Goal: Task Accomplishment & Management: Manage account settings

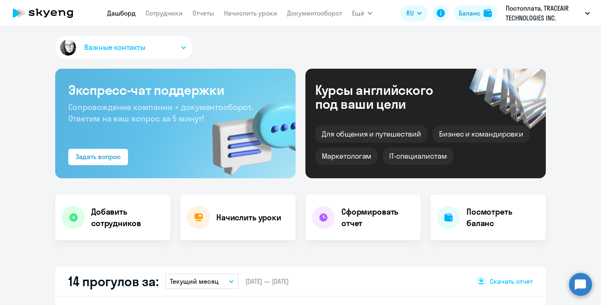
select select "30"
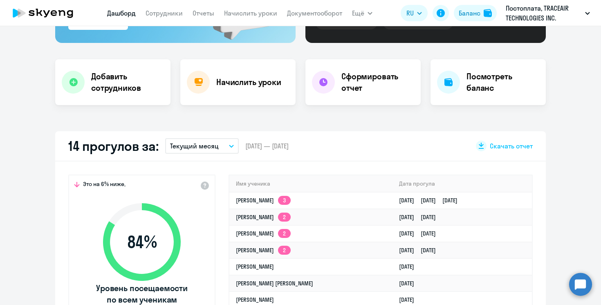
scroll to position [143, 0]
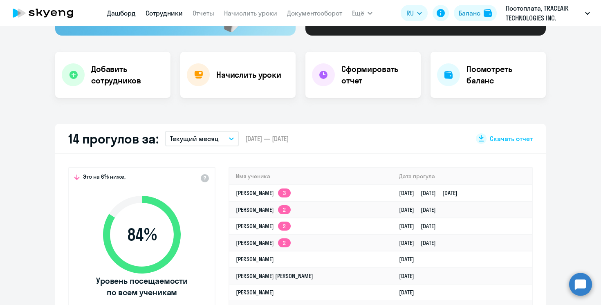
click at [160, 14] on link "Сотрудники" at bounding box center [164, 13] width 37 height 8
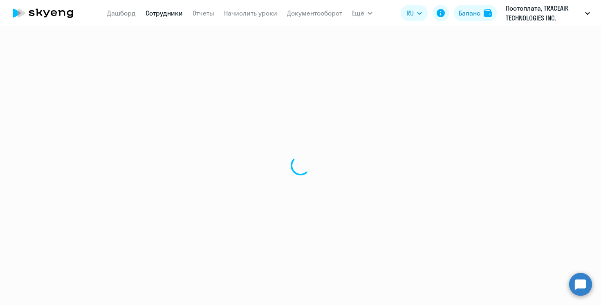
select select "30"
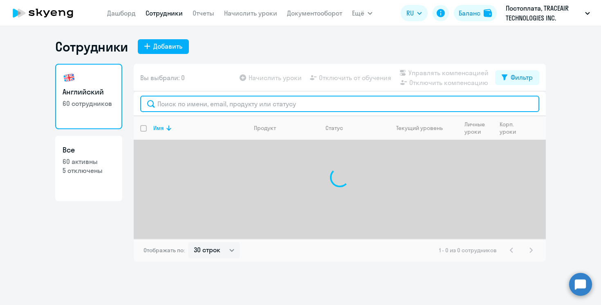
click at [228, 102] on input "text" at bounding box center [339, 104] width 399 height 16
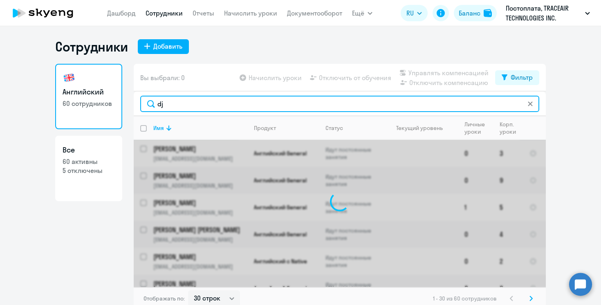
type input "d"
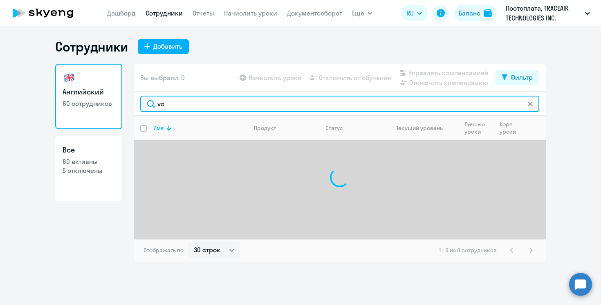
type input "v"
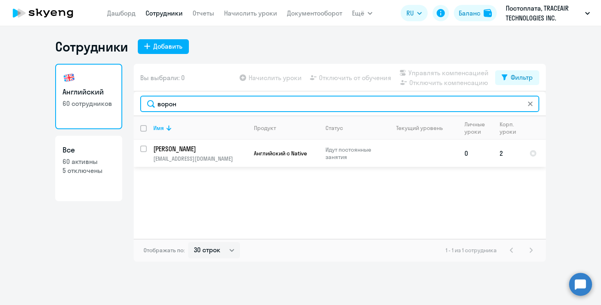
type input "ворон"
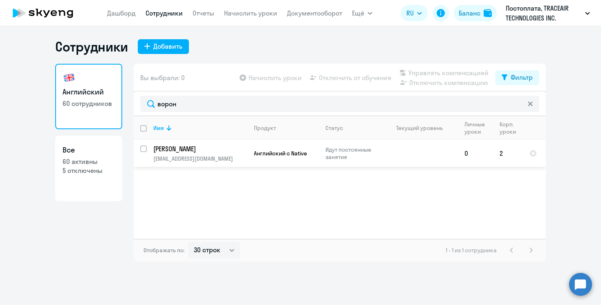
click at [307, 153] on span "Английский с Native" at bounding box center [280, 153] width 53 height 7
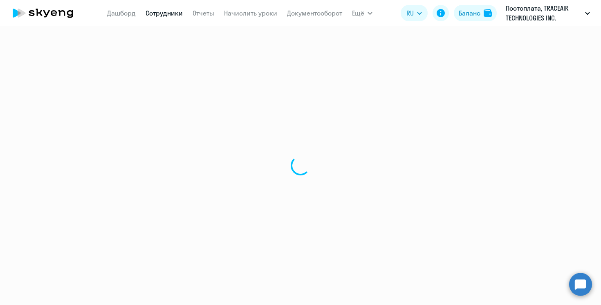
select select "english"
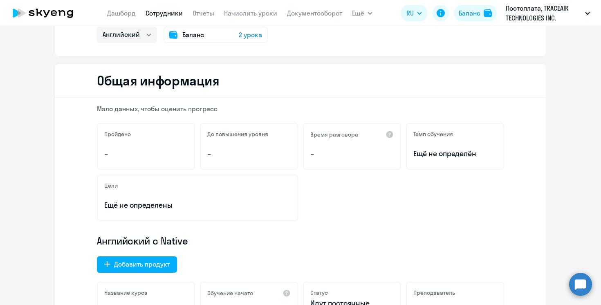
scroll to position [74, 0]
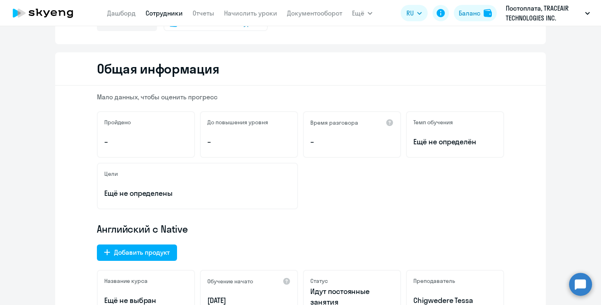
select select "30"
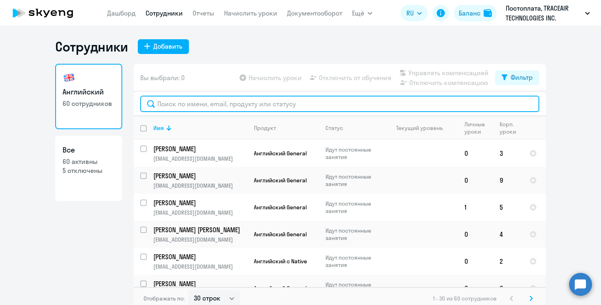
click at [287, 104] on input "text" at bounding box center [339, 104] width 399 height 16
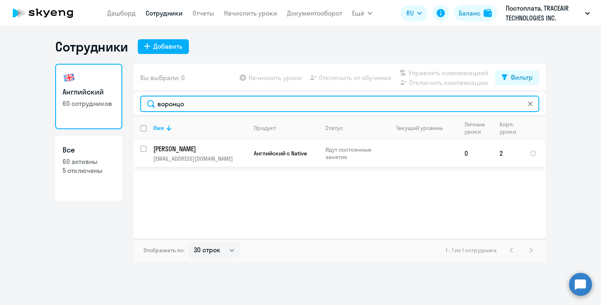
type input "воронцо"
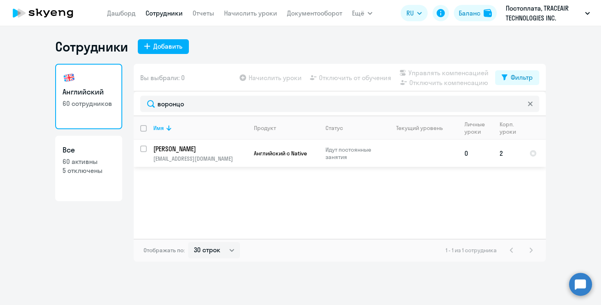
click at [256, 149] on td "Английский с Native" at bounding box center [283, 153] width 72 height 27
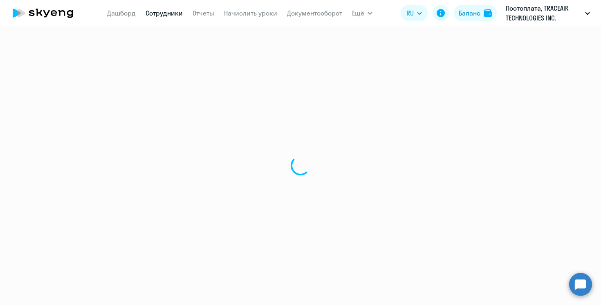
select select "english"
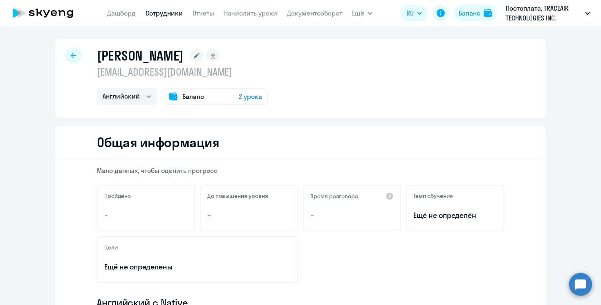
click at [253, 94] on span "2 урока" at bounding box center [250, 97] width 23 height 10
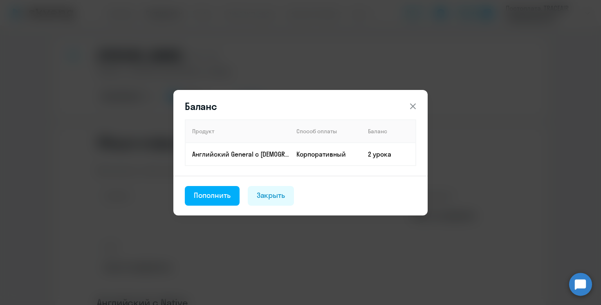
select select "30"
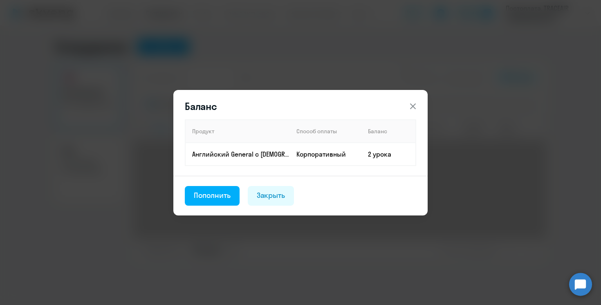
click at [416, 106] on icon at bounding box center [413, 106] width 10 height 10
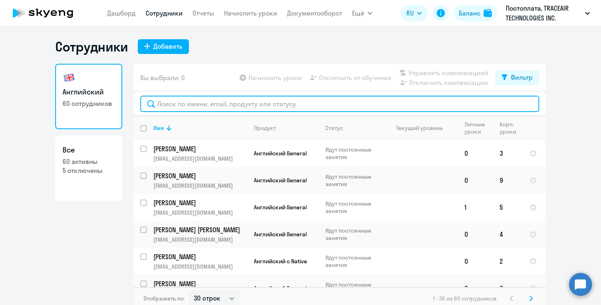
click at [271, 106] on input "text" at bounding box center [339, 104] width 399 height 16
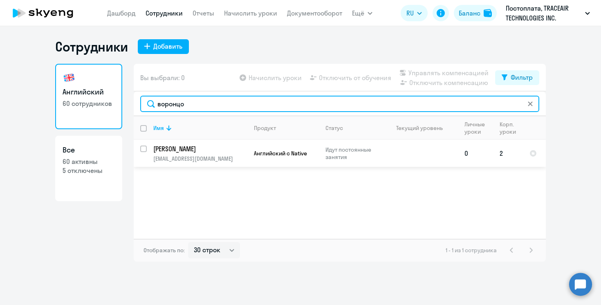
type input "воронцо"
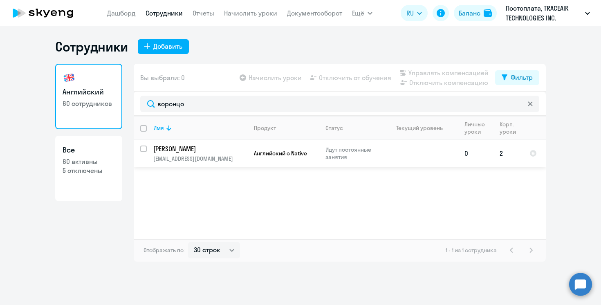
click at [356, 158] on p "Идут постоянные занятия" at bounding box center [354, 153] width 56 height 15
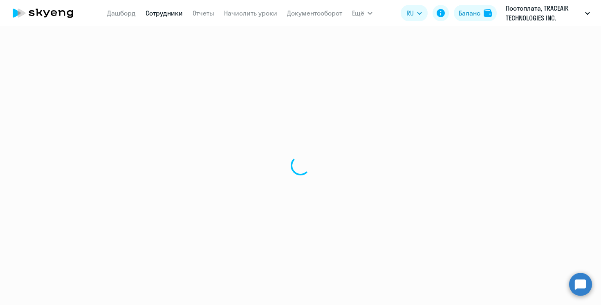
select select "english"
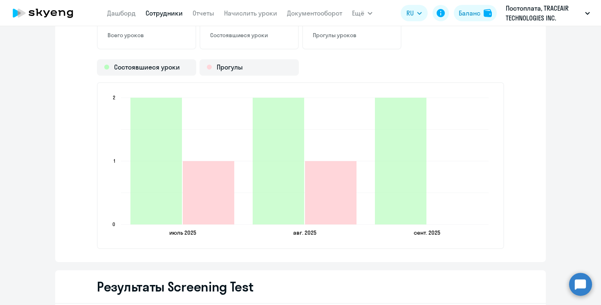
scroll to position [1075, 0]
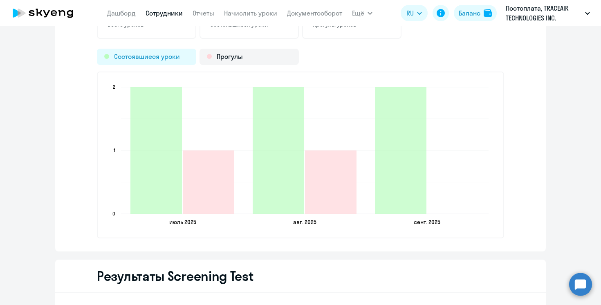
click at [177, 59] on div "Состоявшиеся уроки" at bounding box center [146, 57] width 99 height 16
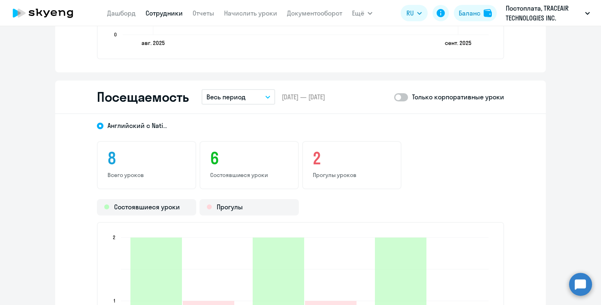
scroll to position [920, 0]
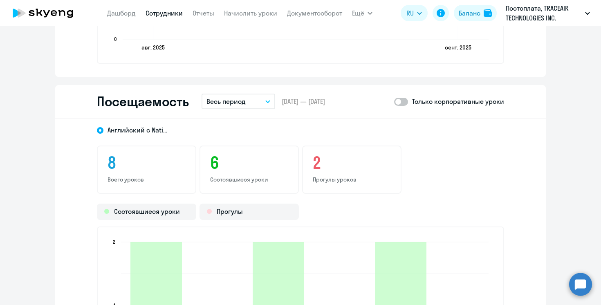
click at [271, 101] on button "Весь период" at bounding box center [239, 102] width 74 height 16
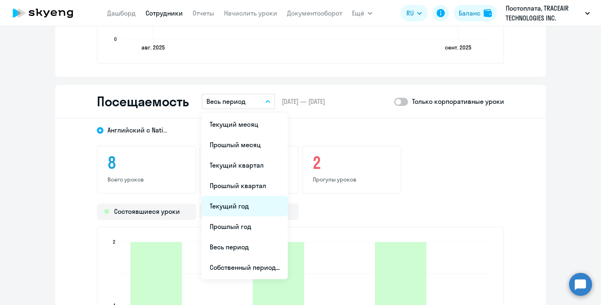
click at [245, 209] on li "Текущий год" at bounding box center [245, 206] width 86 height 20
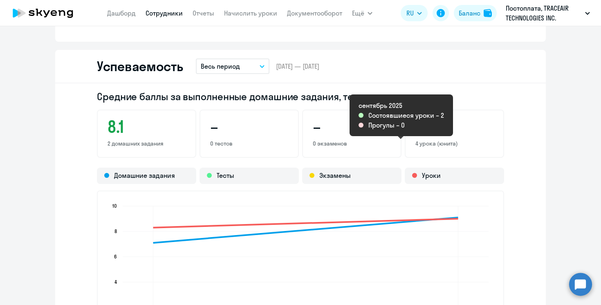
scroll to position [387, 0]
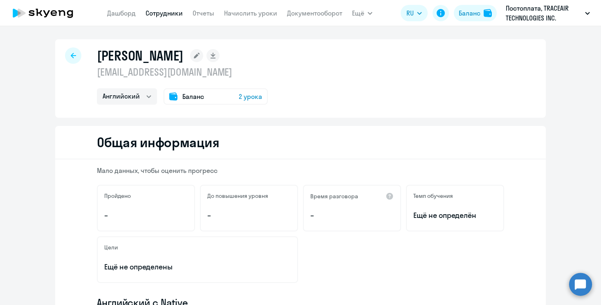
select select "30"
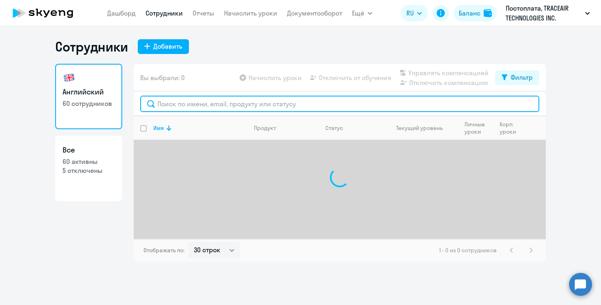
click at [301, 105] on input "text" at bounding box center [339, 104] width 399 height 16
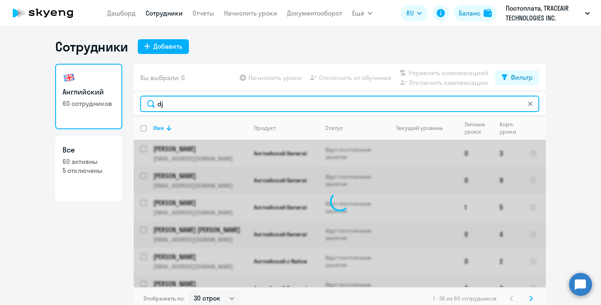
type input "d"
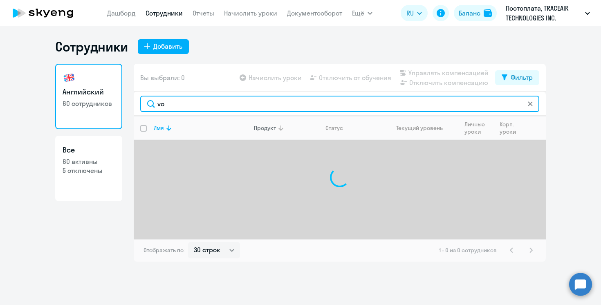
type input "v"
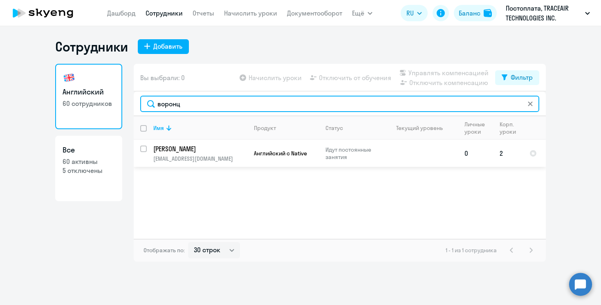
type input "воронц"
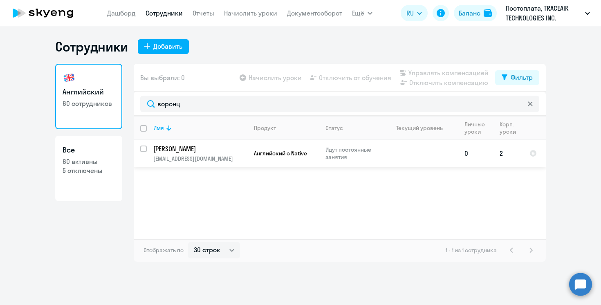
click at [143, 148] on input "select row 20176941" at bounding box center [148, 154] width 16 height 16
checkbox input "true"
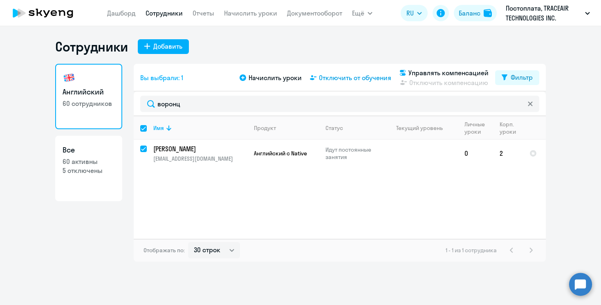
click at [372, 77] on span "Отключить от обучения" at bounding box center [355, 78] width 72 height 10
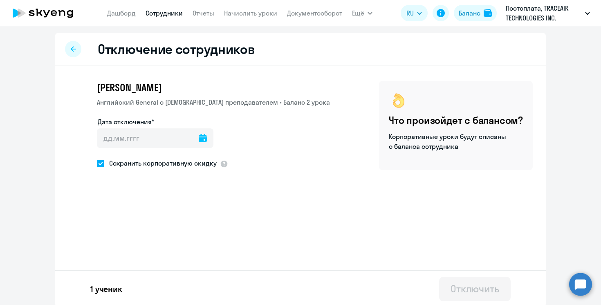
click at [199, 137] on icon at bounding box center [203, 138] width 8 height 8
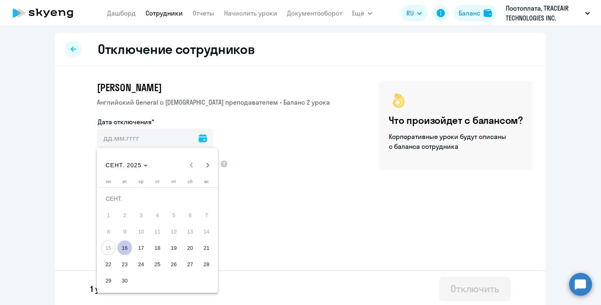
click at [126, 249] on span "16" at bounding box center [124, 248] width 15 height 15
type input "[DATE]"
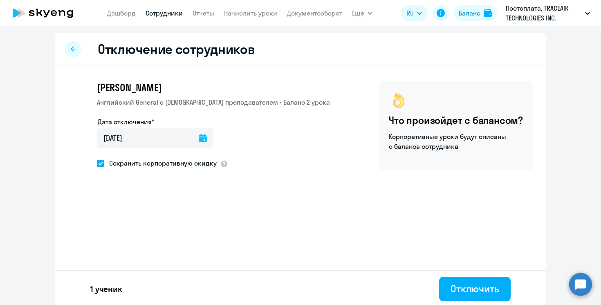
click at [102, 164] on span at bounding box center [100, 163] width 7 height 7
click at [97, 164] on input "Сохранить корпоративную скидку" at bounding box center [97, 163] width 0 height 0
checkbox input "false"
click at [223, 163] on div at bounding box center [224, 164] width 8 height 8
click at [213, 212] on div "[PERSON_NAME] Английский General с [DEMOGRAPHIC_DATA] преподавателем • Баланс 2…" at bounding box center [300, 146] width 491 height 160
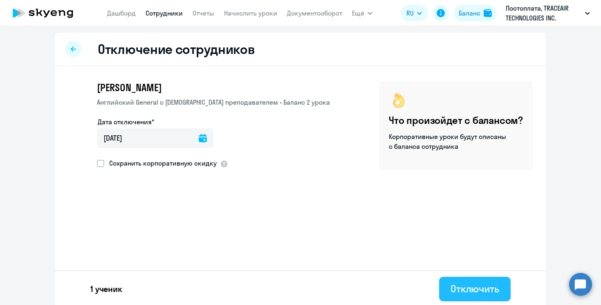
click at [463, 291] on div "Отключить" at bounding box center [475, 288] width 49 height 13
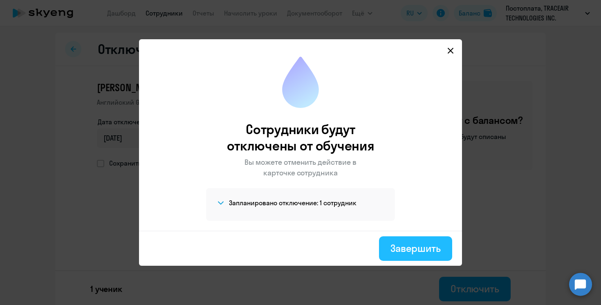
click at [405, 253] on div "Завершить" at bounding box center [416, 248] width 50 height 13
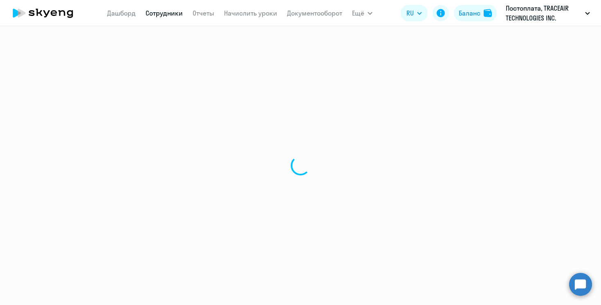
select select "30"
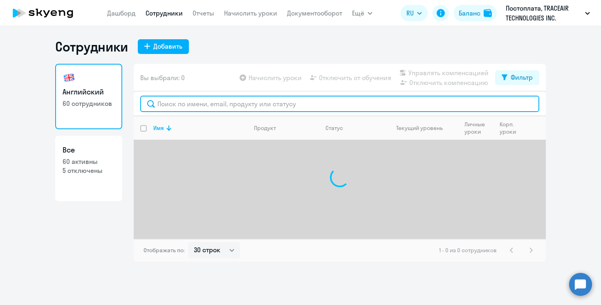
click at [265, 106] on input "text" at bounding box center [339, 104] width 399 height 16
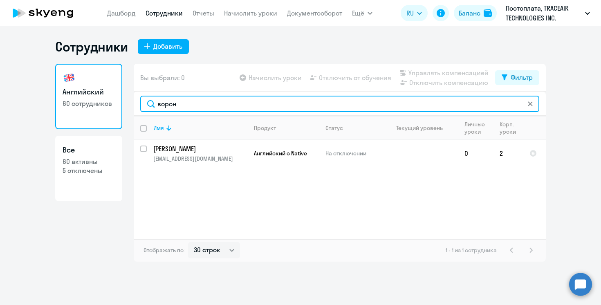
drag, startPoint x: 203, startPoint y: 108, endPoint x: 156, endPoint y: 106, distance: 47.1
click at [156, 106] on input "ворон" at bounding box center [339, 104] width 399 height 16
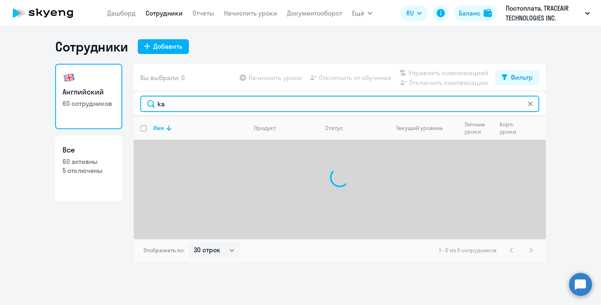
type input "k"
type input "к"
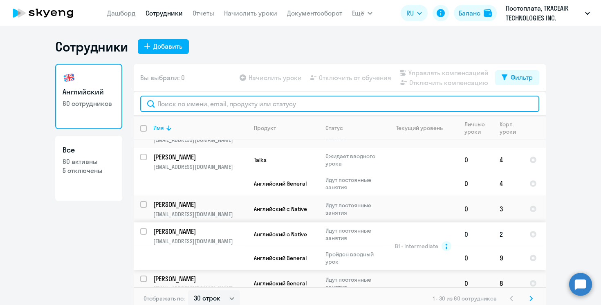
scroll to position [5, 0]
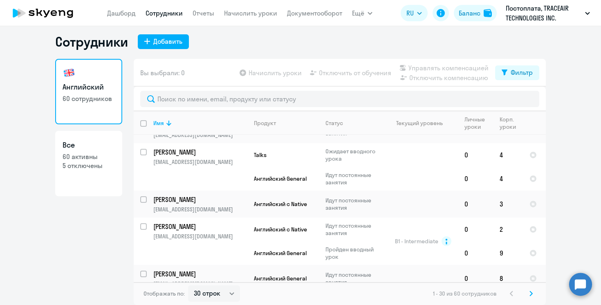
click at [531, 295] on icon at bounding box center [531, 294] width 3 height 6
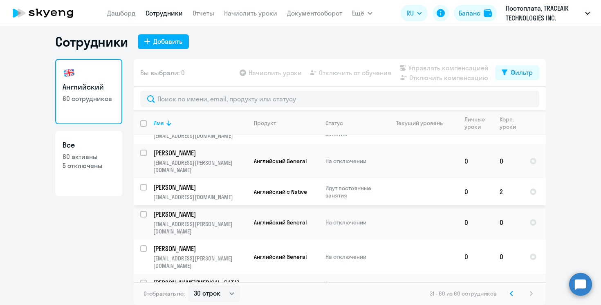
scroll to position [696, 0]
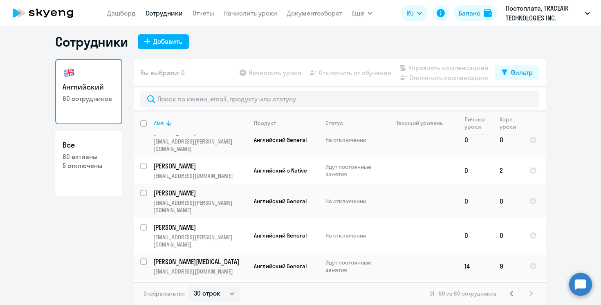
click at [512, 295] on icon at bounding box center [512, 293] width 2 height 4
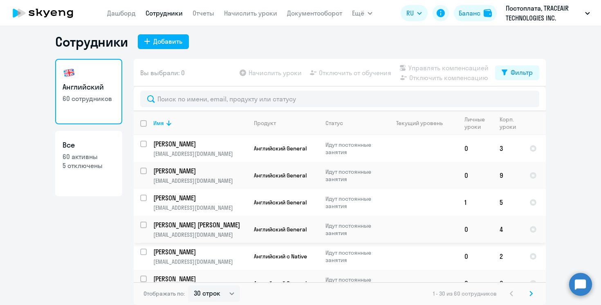
scroll to position [0, 0]
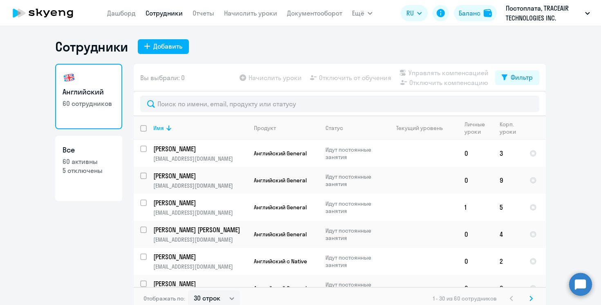
click at [531, 297] on icon at bounding box center [531, 299] width 3 height 6
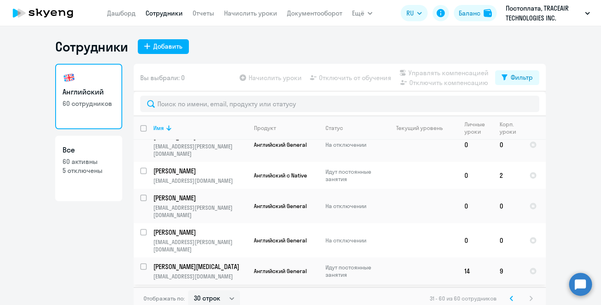
scroll to position [5, 0]
